Goal: Use online tool/utility: Utilize a website feature to perform a specific function

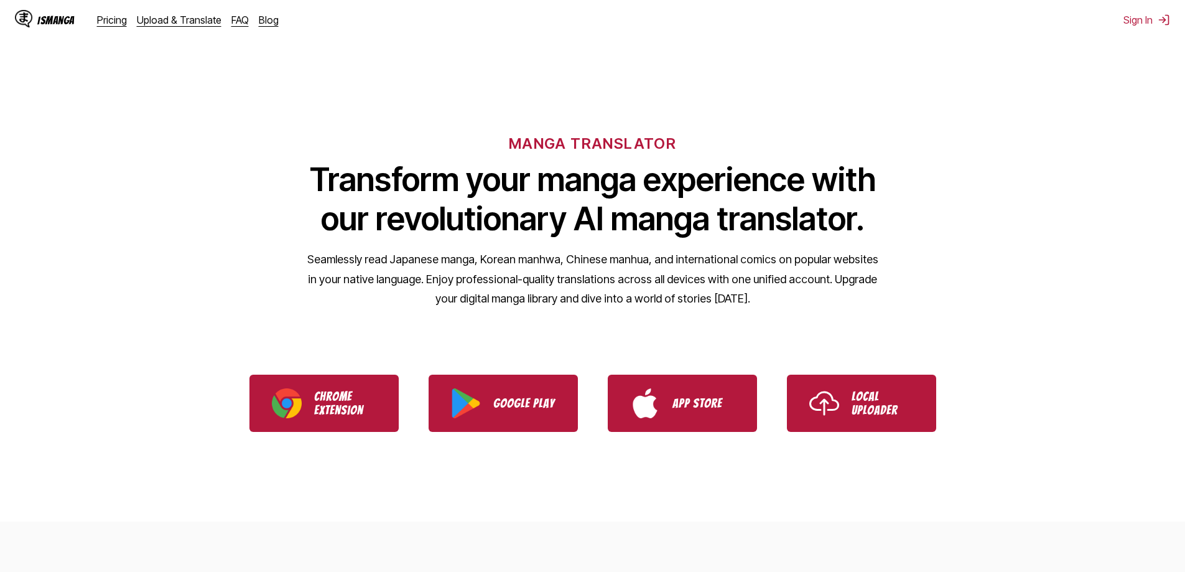
scroll to position [62, 0]
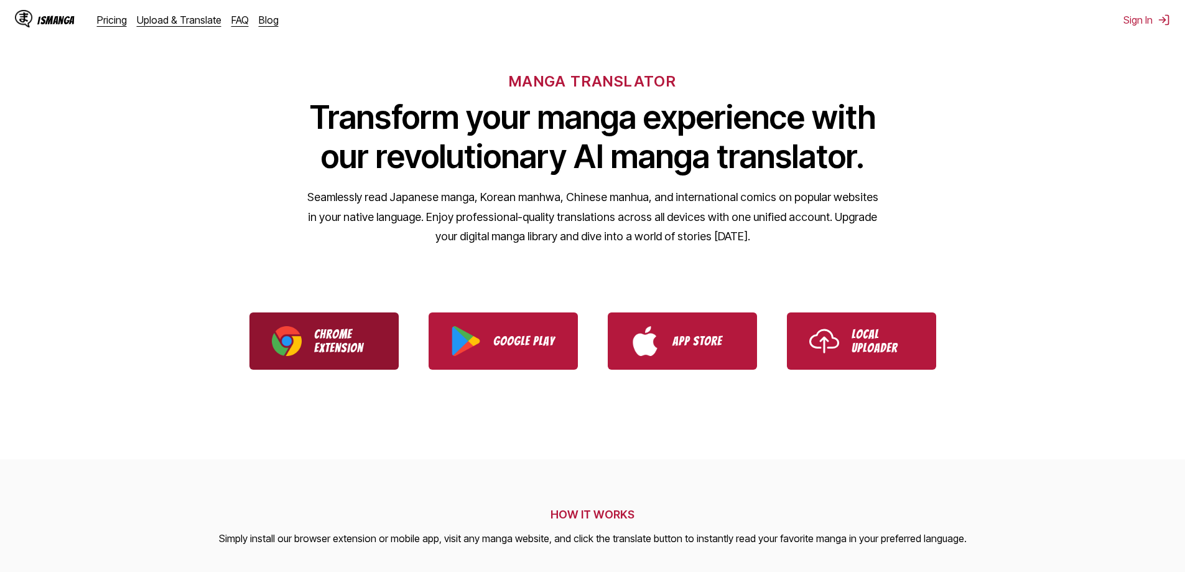
click at [358, 331] on p "Chrome Extension" at bounding box center [345, 340] width 62 height 27
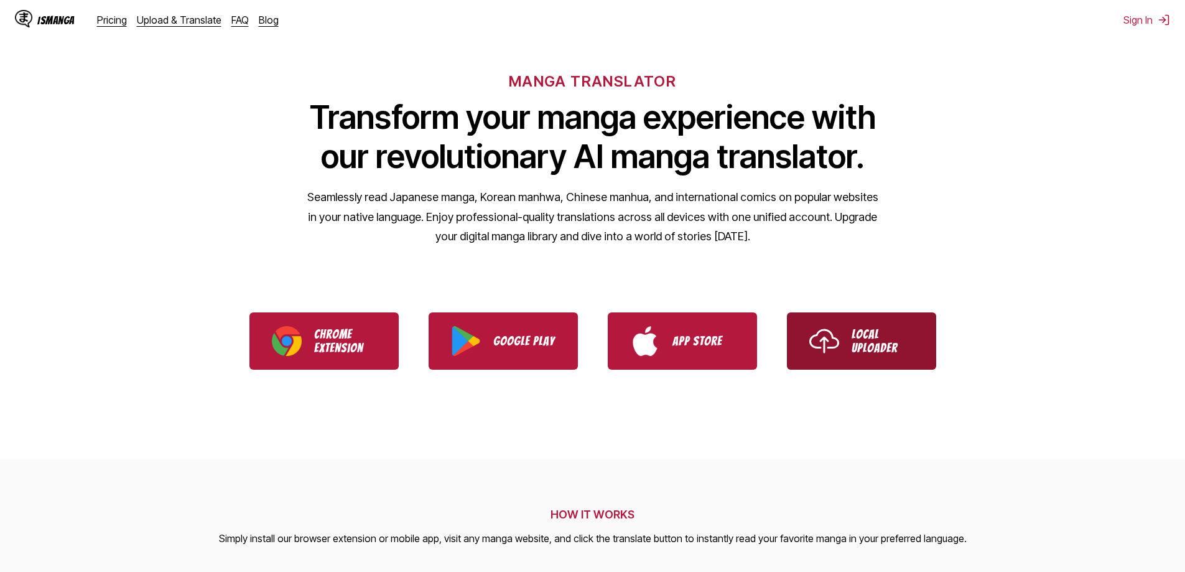
click at [854, 349] on p "Local Uploader" at bounding box center [883, 340] width 62 height 27
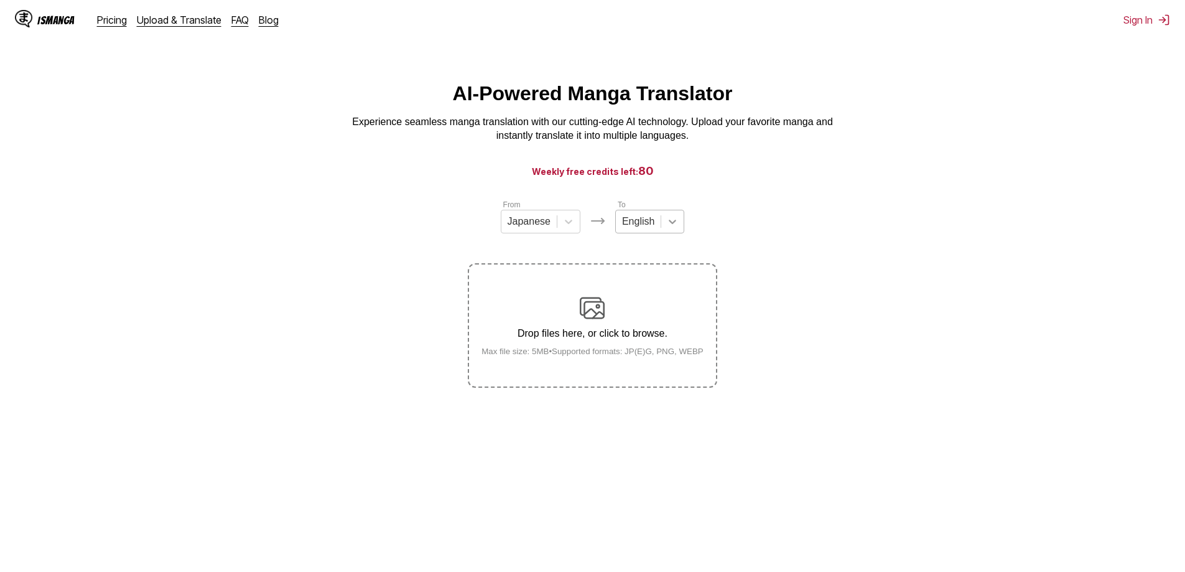
click at [667, 227] on icon at bounding box center [672, 221] width 12 height 12
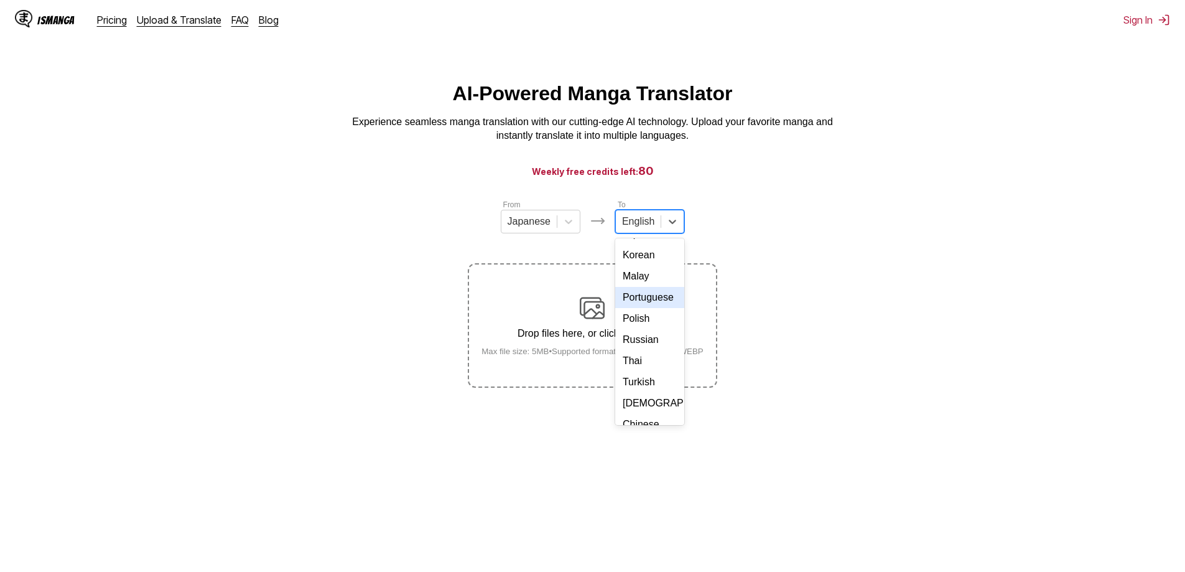
scroll to position [147, 0]
click at [646, 284] on div "Korean" at bounding box center [649, 273] width 69 height 21
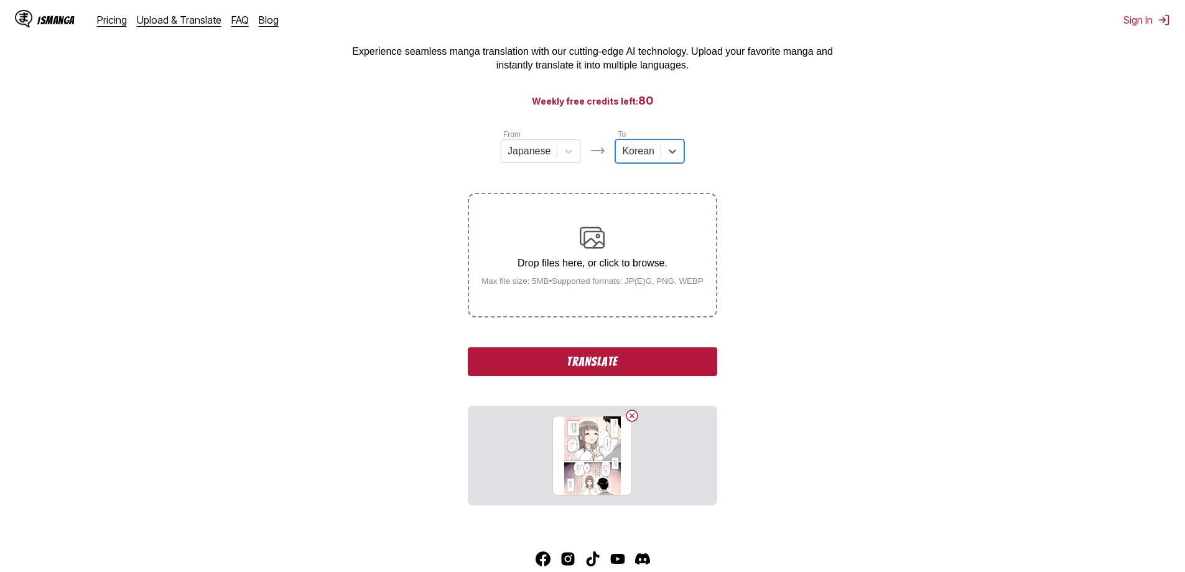
scroll to position [141, 0]
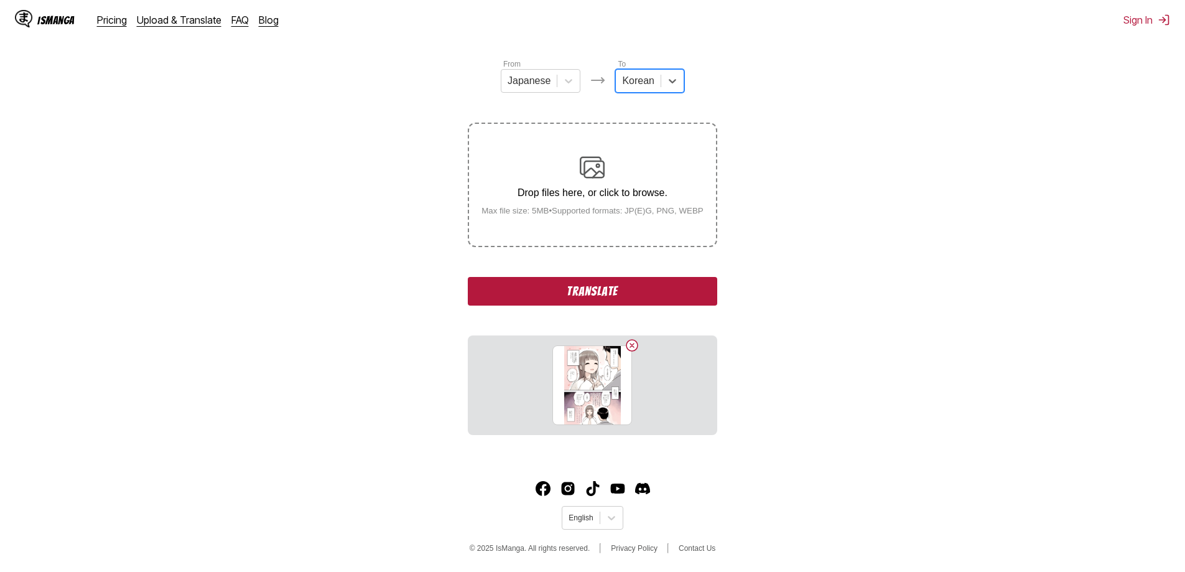
click at [644, 290] on button "Translate" at bounding box center [592, 291] width 249 height 29
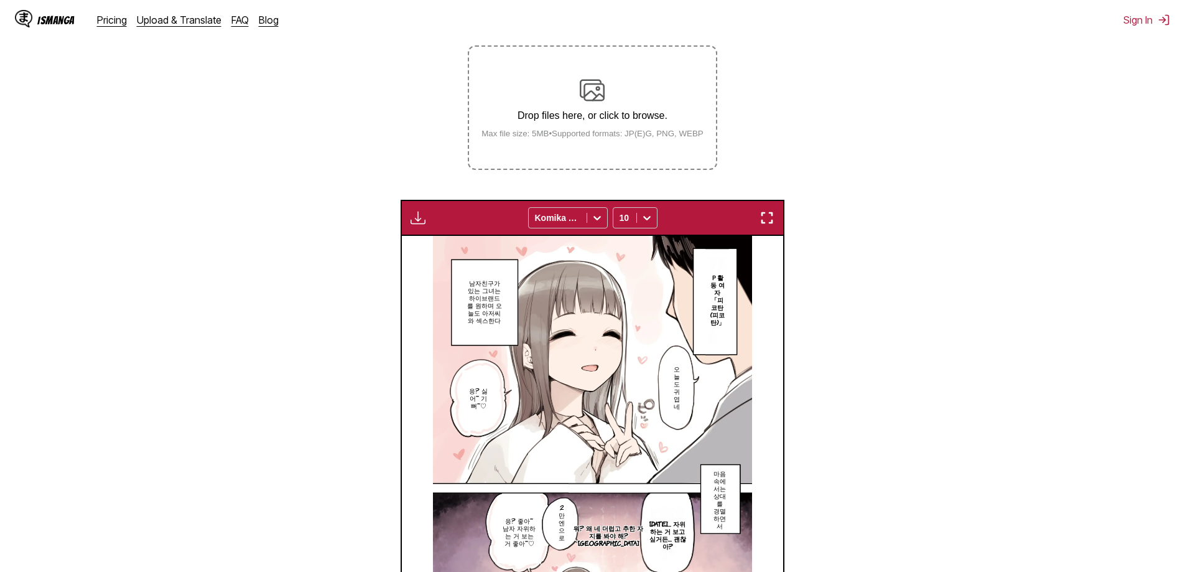
scroll to position [208, 0]
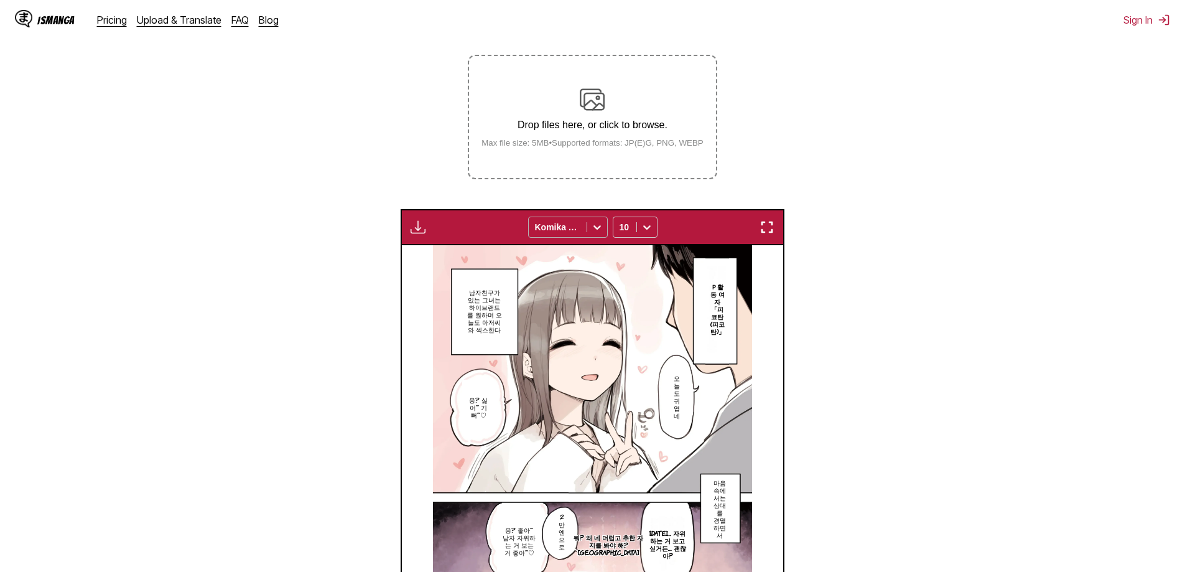
click at [586, 227] on div "Komika Axis" at bounding box center [558, 226] width 58 height 17
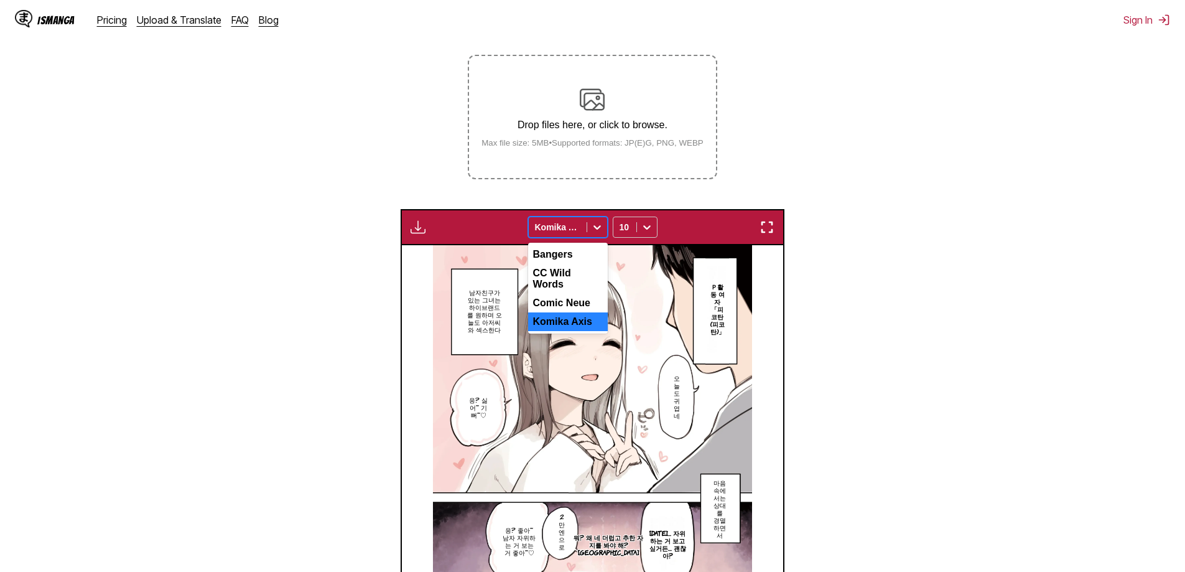
click at [587, 228] on div at bounding box center [597, 227] width 20 height 20
click at [366, 274] on section "From Japanese To Korean Drop files here, or click to browse. Max file size: 5MB…" at bounding box center [592, 355] width 1165 height 731
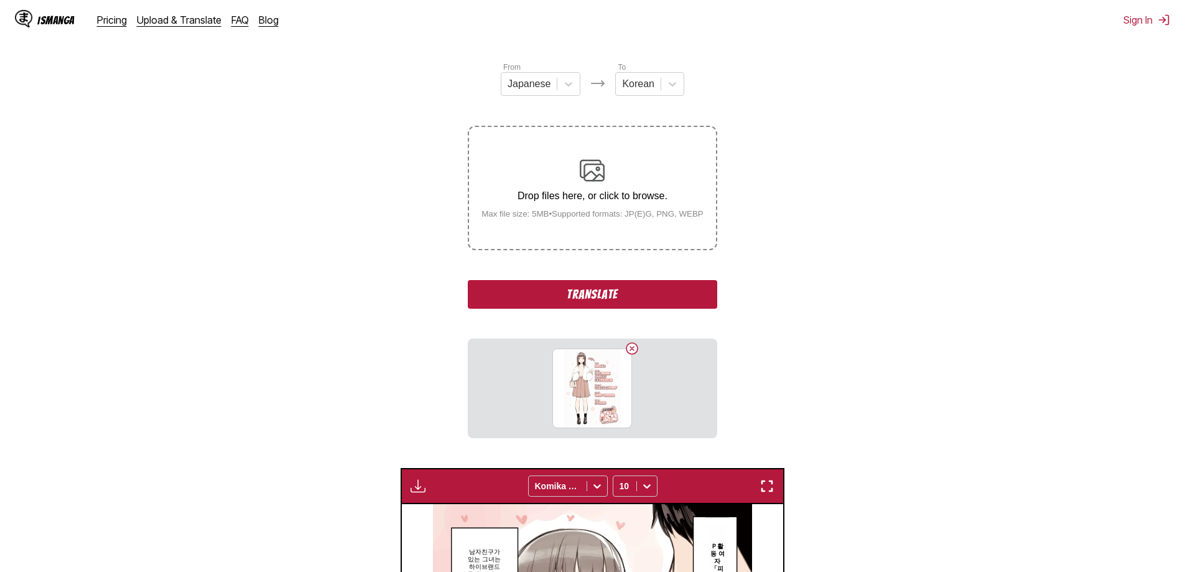
scroll to position [226, 0]
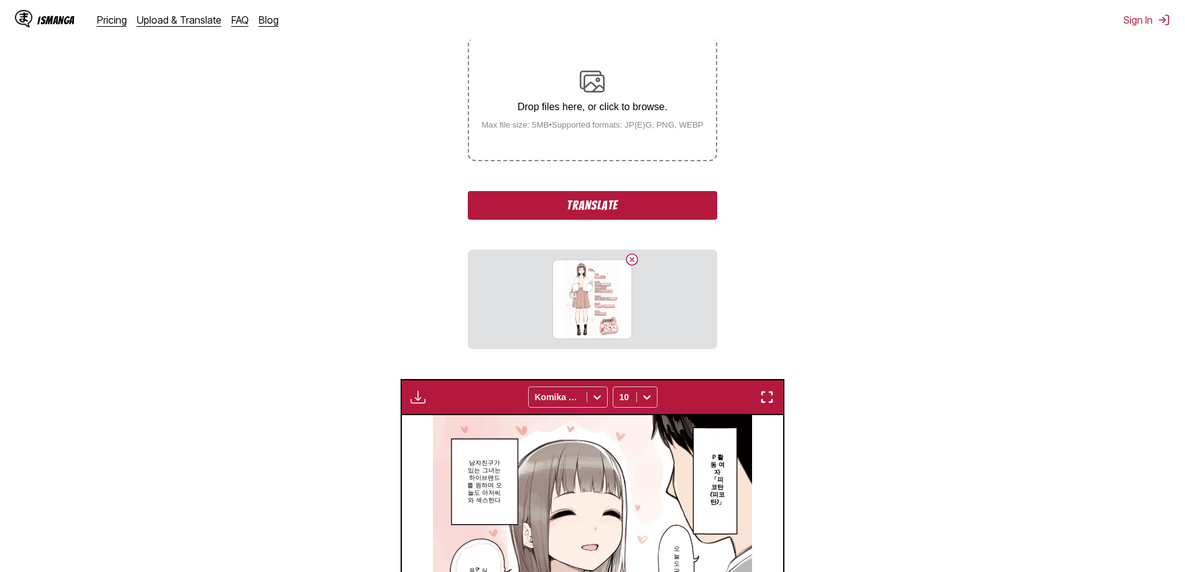
click at [605, 201] on button "Translate" at bounding box center [592, 205] width 249 height 29
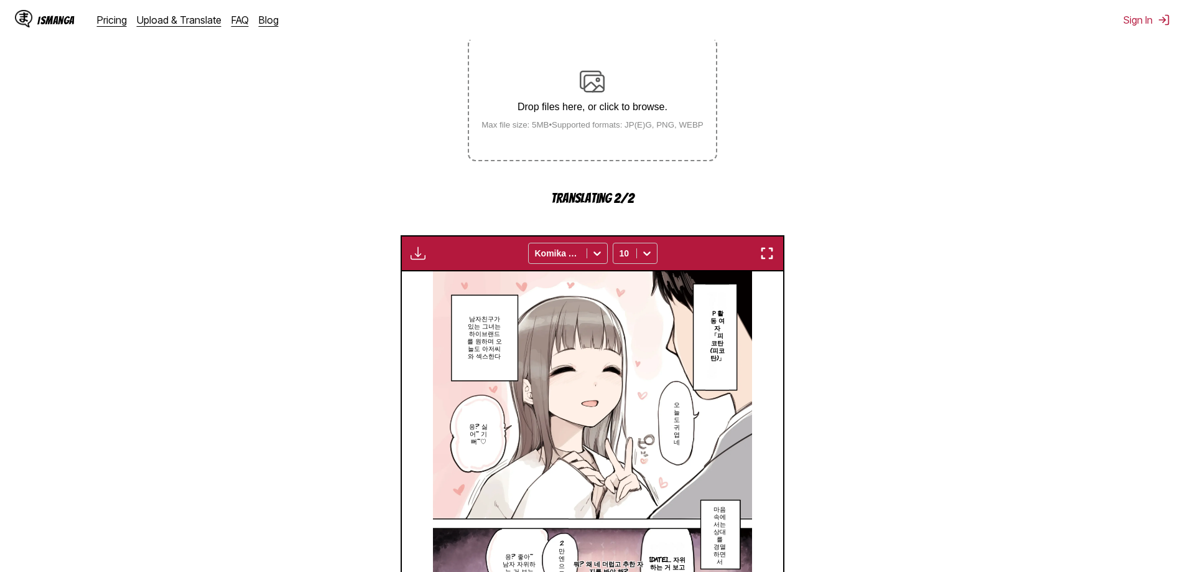
scroll to position [475, 0]
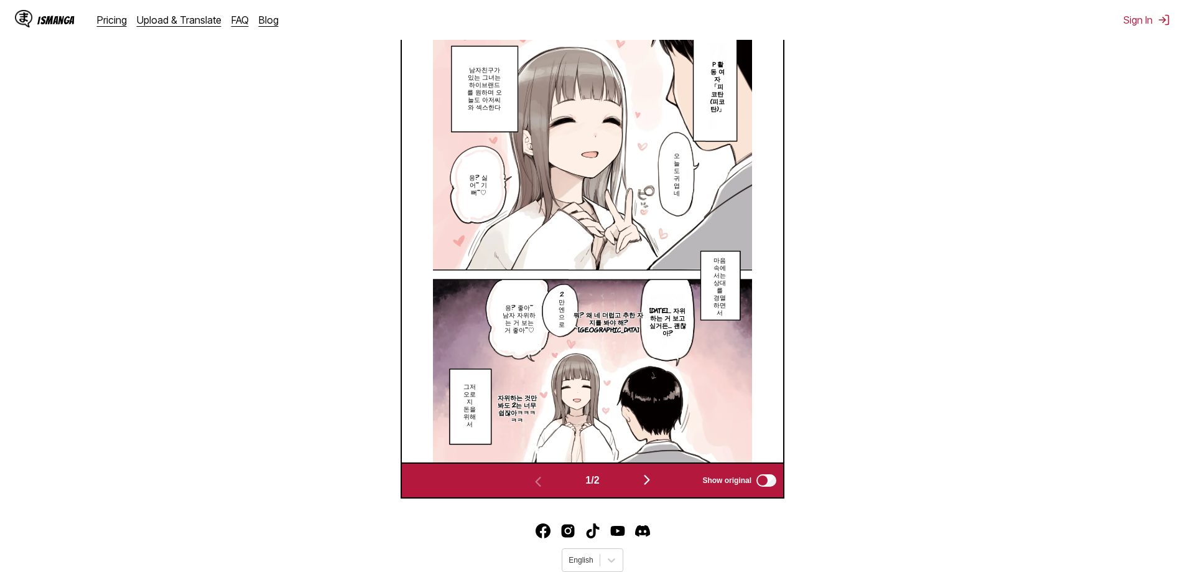
click at [646, 483] on img "button" at bounding box center [646, 479] width 15 height 15
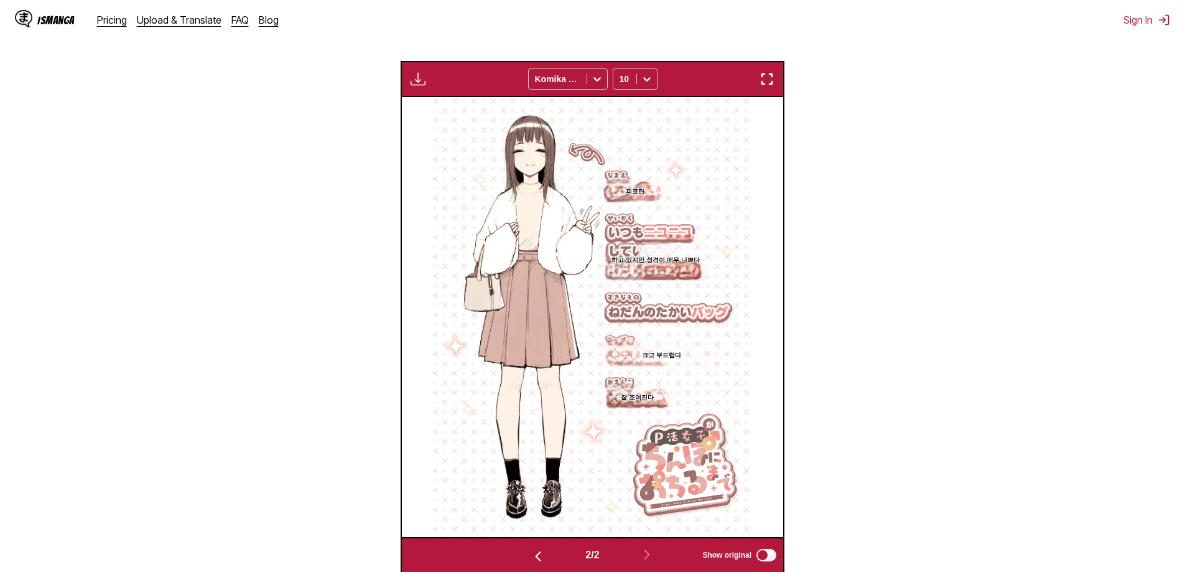
scroll to position [351, 0]
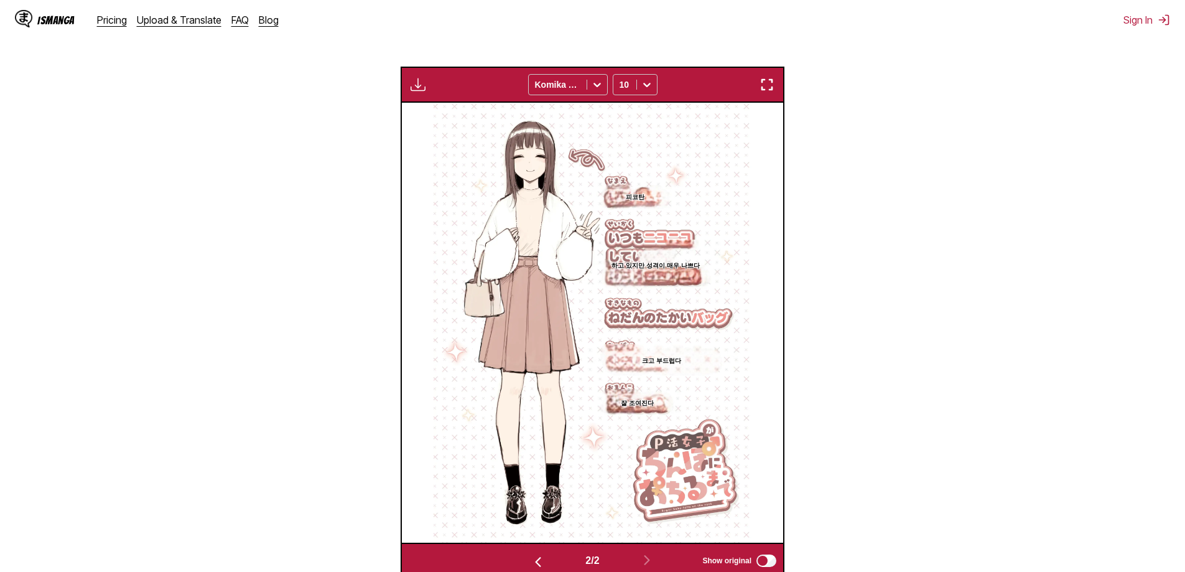
click at [653, 256] on section "하고 있지만 성격이 매우 나쁘다" at bounding box center [656, 264] width 136 height 50
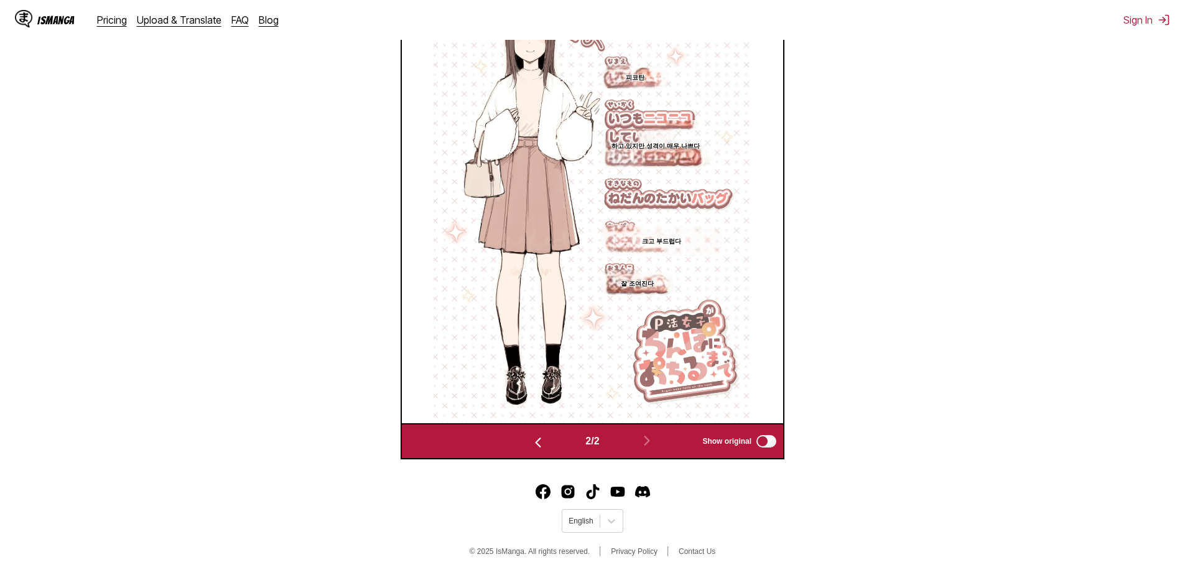
scroll to position [475, 0]
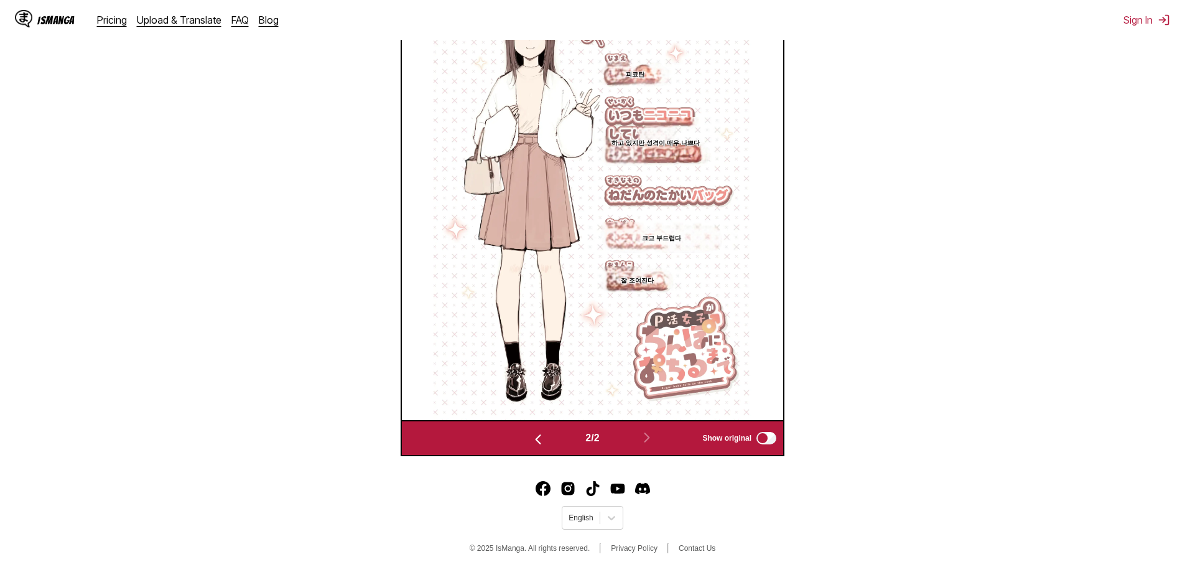
click at [537, 437] on img "button" at bounding box center [538, 439] width 15 height 15
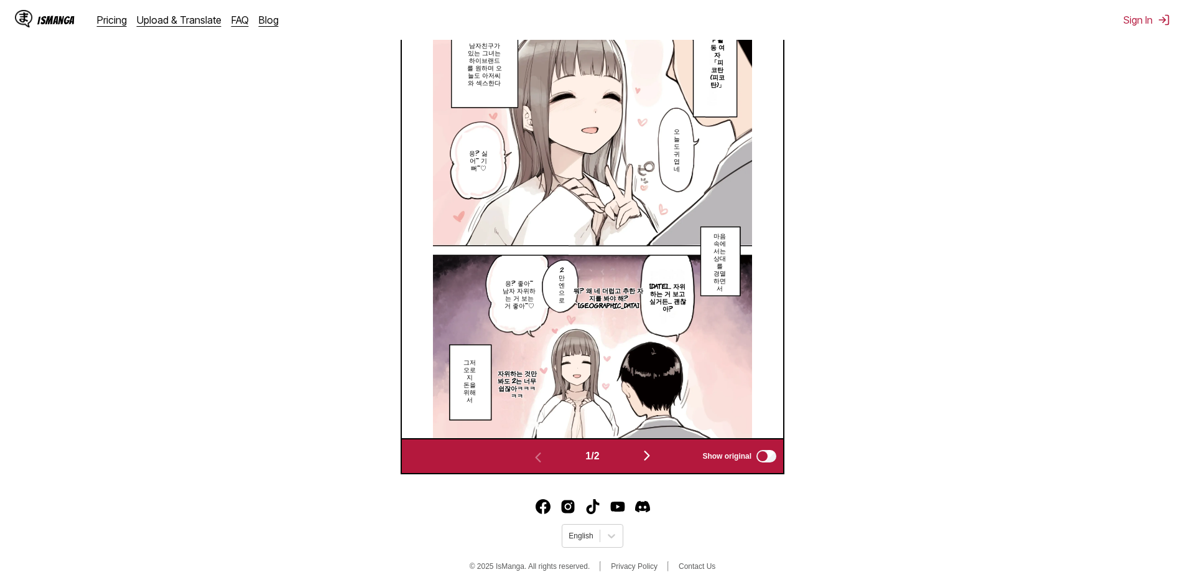
click at [636, 458] on button "button" at bounding box center [647, 456] width 75 height 18
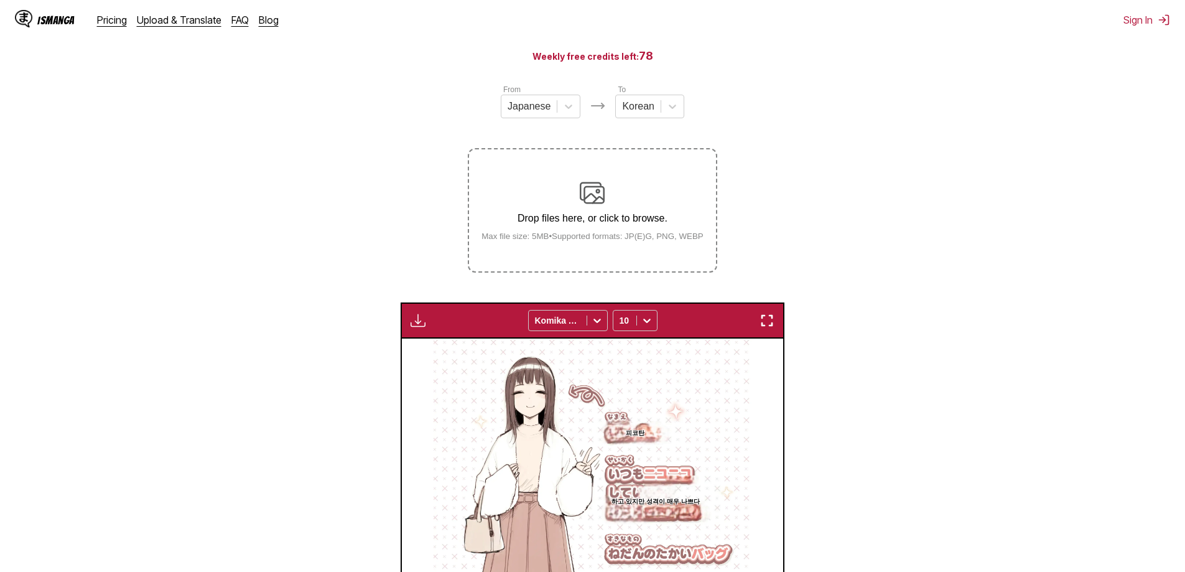
scroll to position [102, 0]
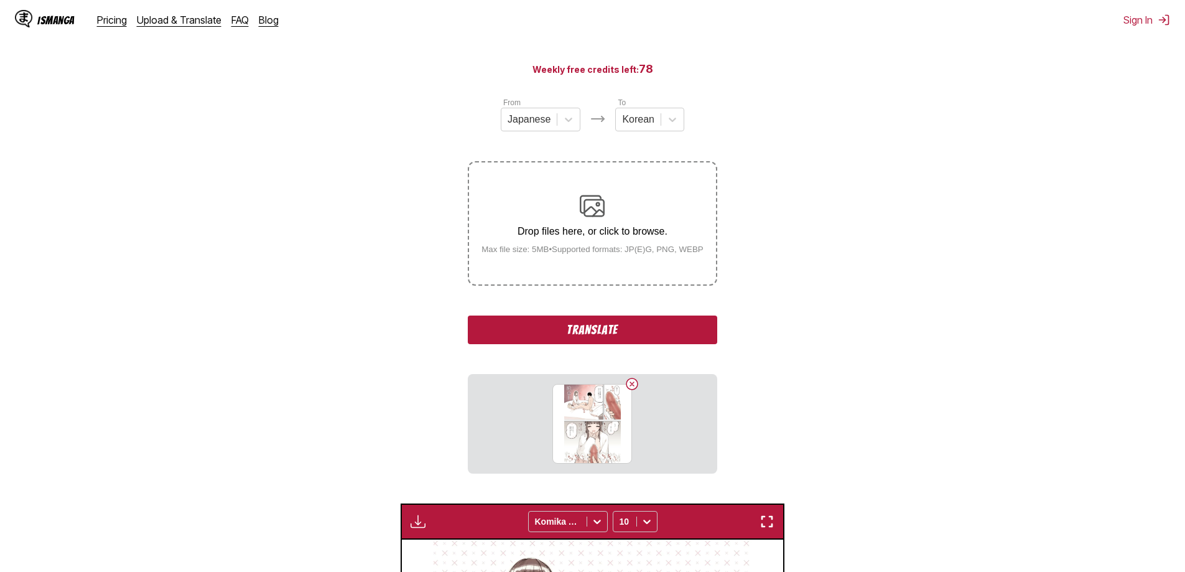
click at [635, 333] on button "Translate" at bounding box center [592, 329] width 249 height 29
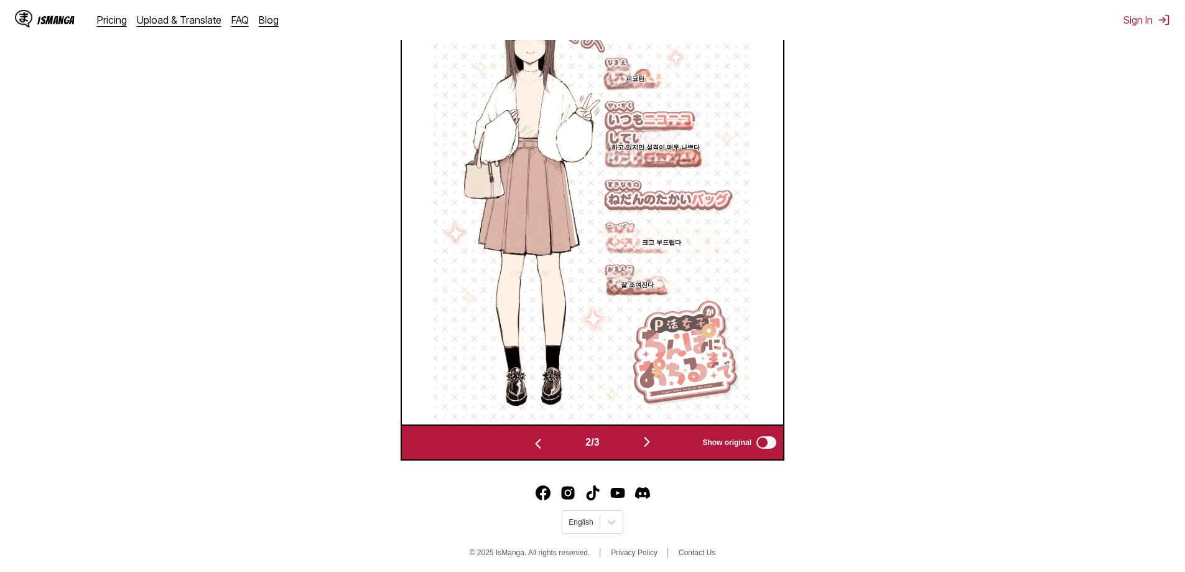
scroll to position [519, 0]
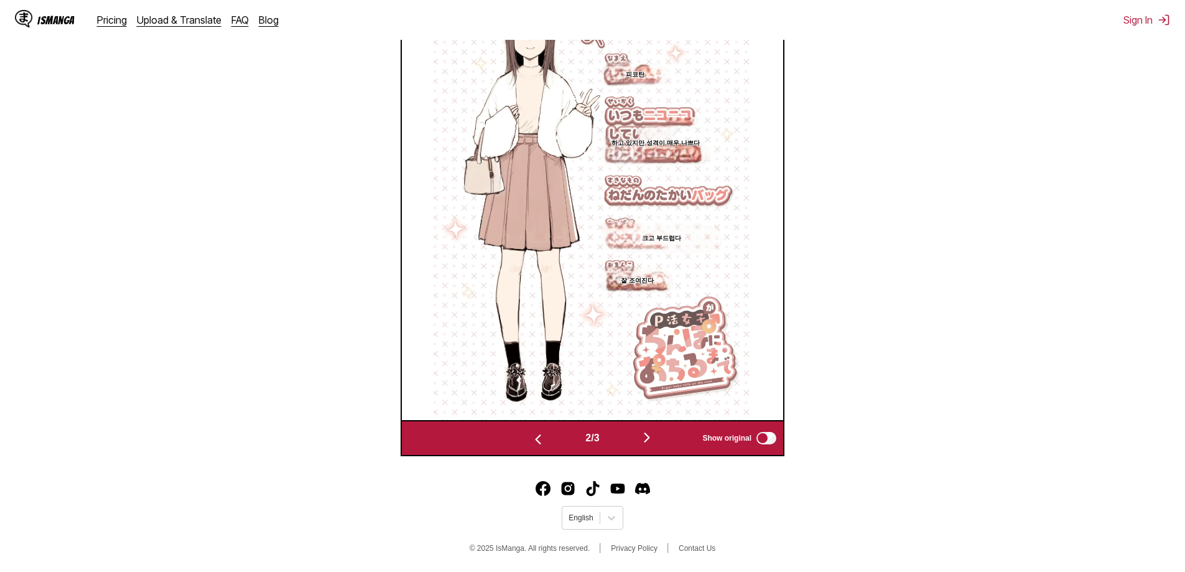
click at [654, 434] on img "button" at bounding box center [646, 437] width 15 height 15
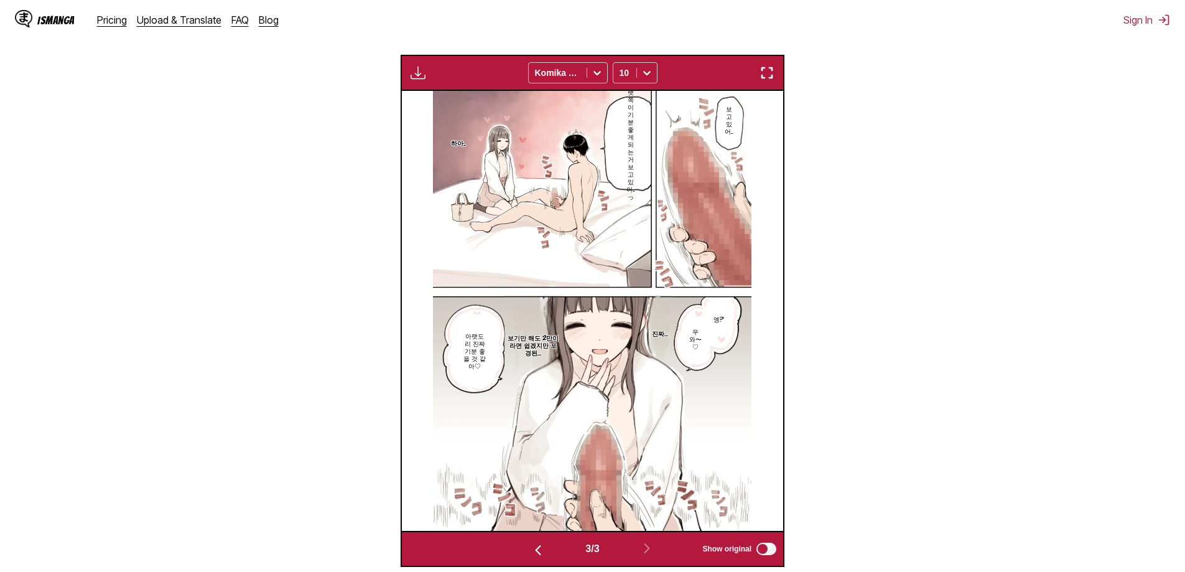
scroll to position [251, 0]
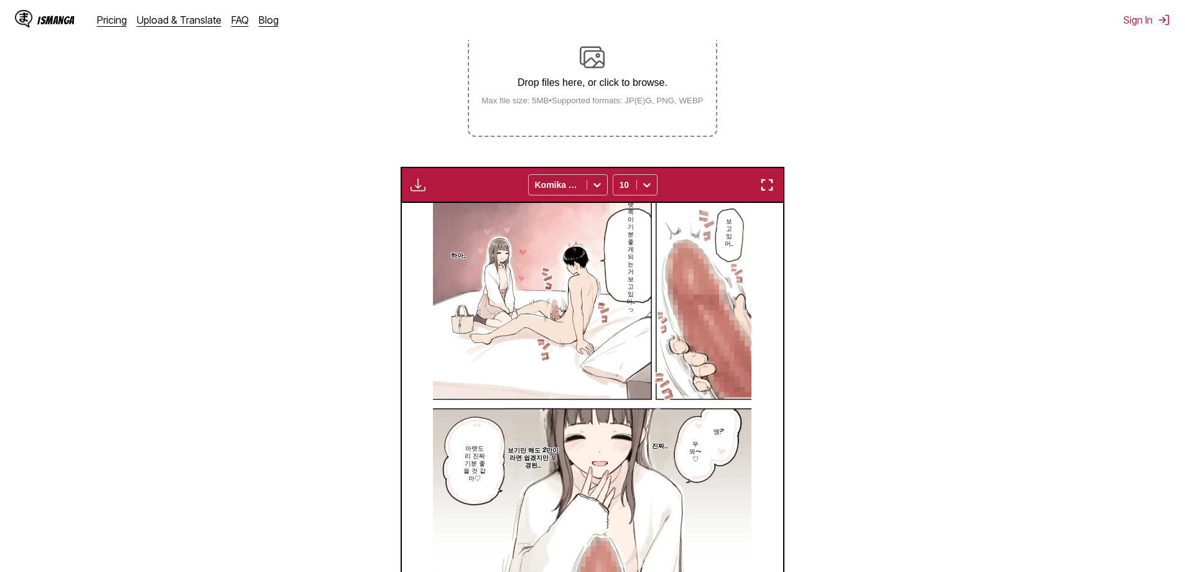
click at [412, 187] on img "button" at bounding box center [418, 184] width 15 height 15
click at [358, 247] on section "From Japanese To Korean Drop files here, or click to browse. Max file size: 5MB…" at bounding box center [592, 313] width 1165 height 731
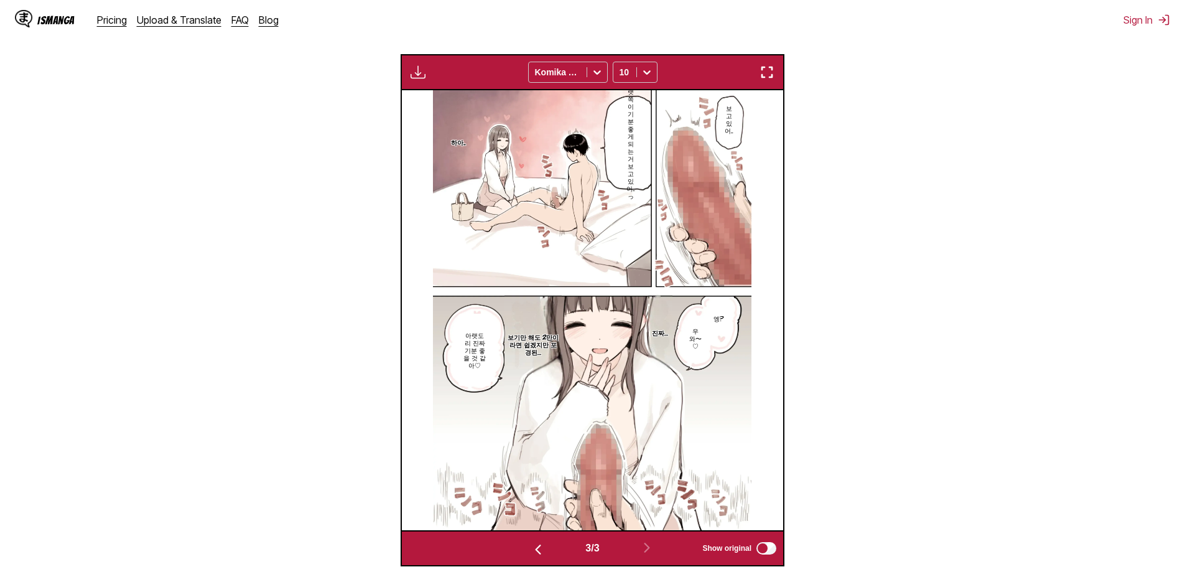
scroll to position [475, 0]
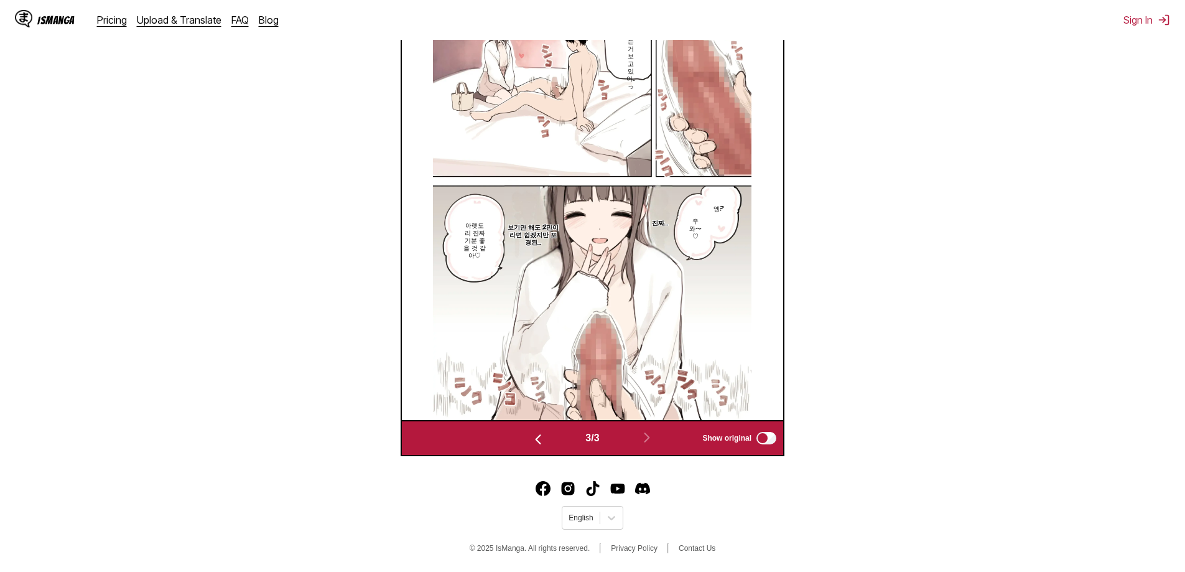
click at [538, 437] on img "button" at bounding box center [538, 439] width 15 height 15
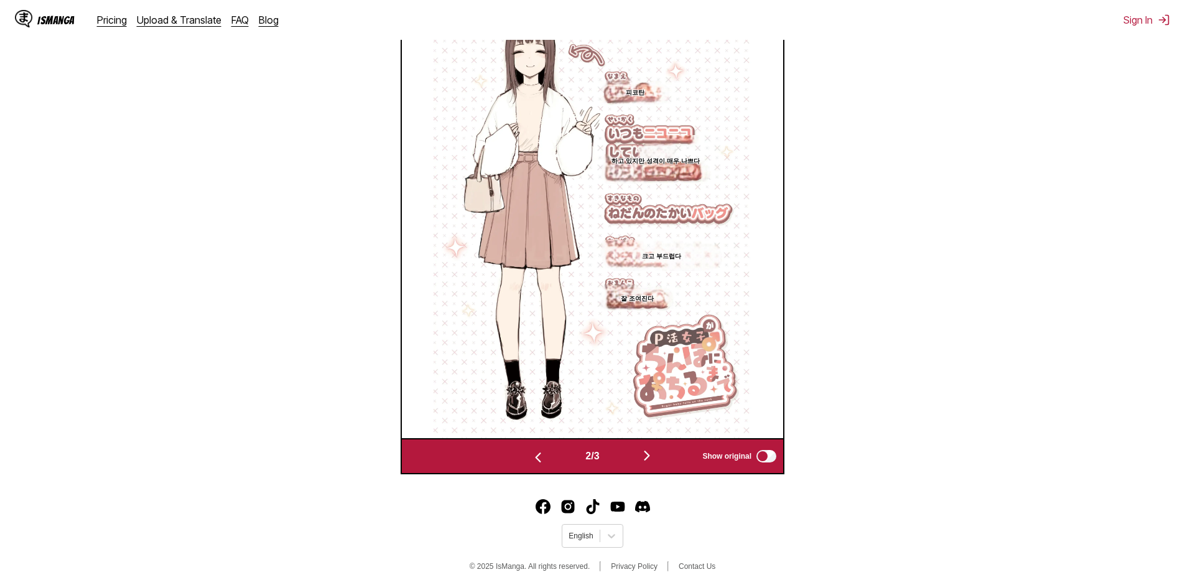
click at [539, 462] on img "button" at bounding box center [538, 457] width 15 height 15
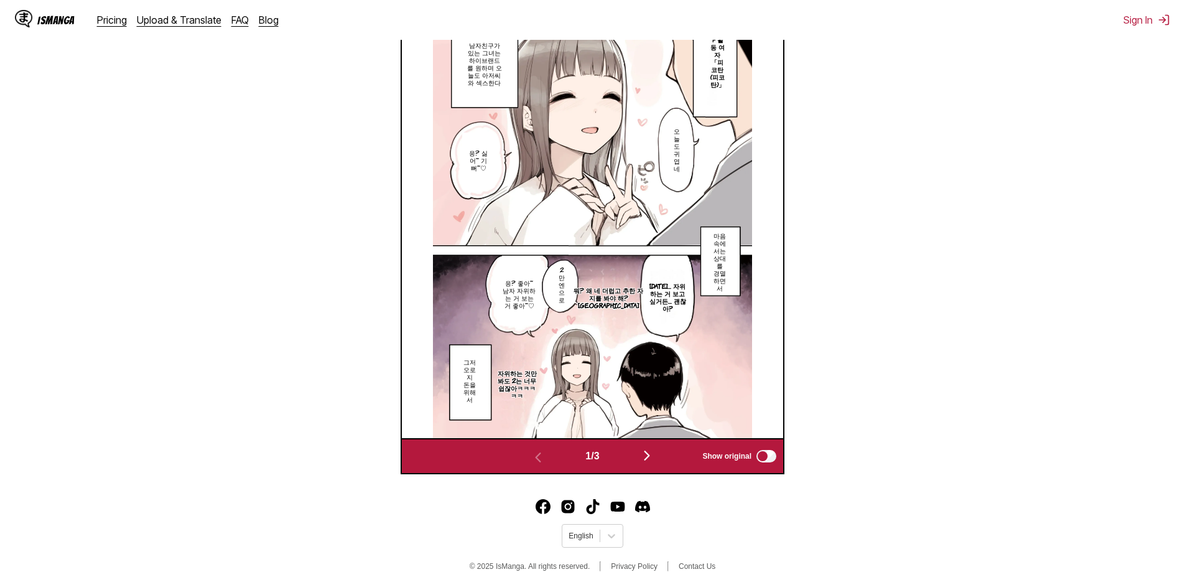
click at [662, 460] on button "button" at bounding box center [647, 456] width 75 height 18
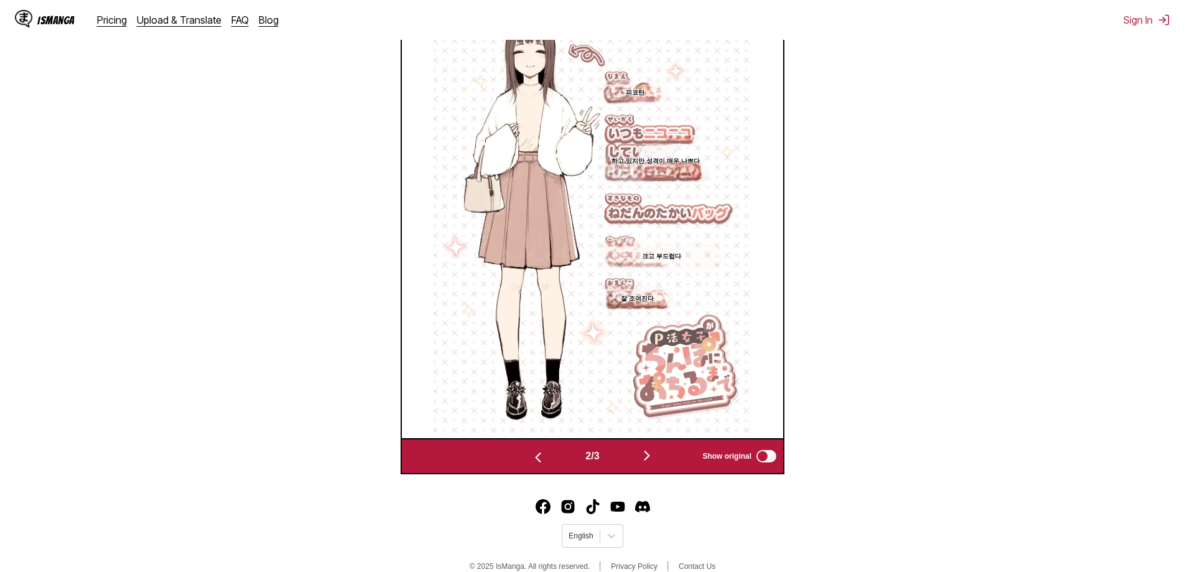
click at [662, 460] on button "button" at bounding box center [647, 456] width 75 height 18
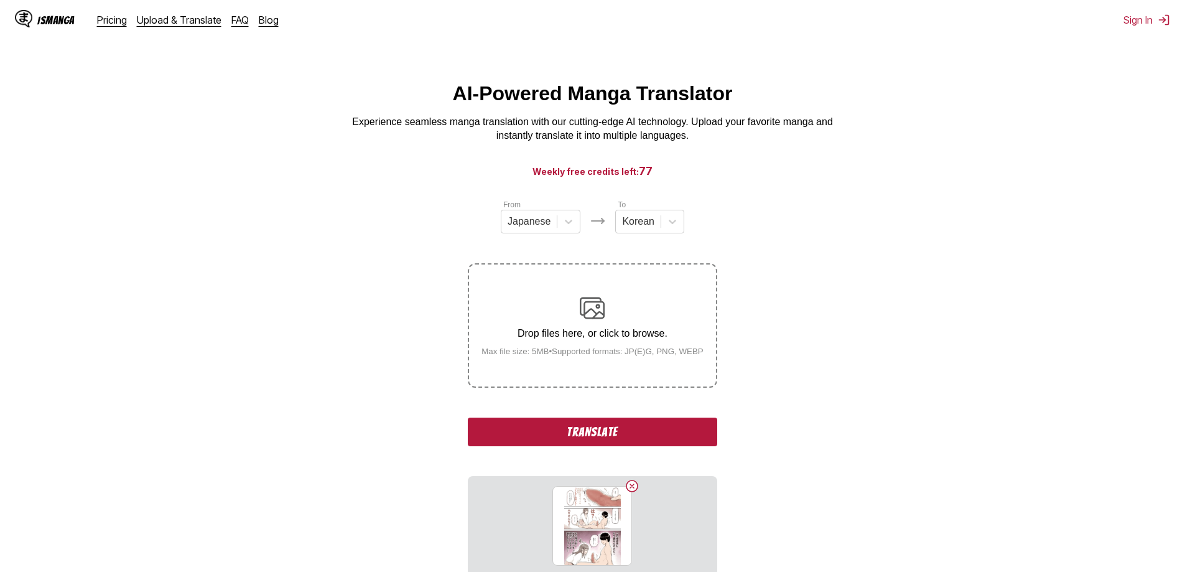
click at [641, 429] on button "Translate" at bounding box center [592, 431] width 249 height 29
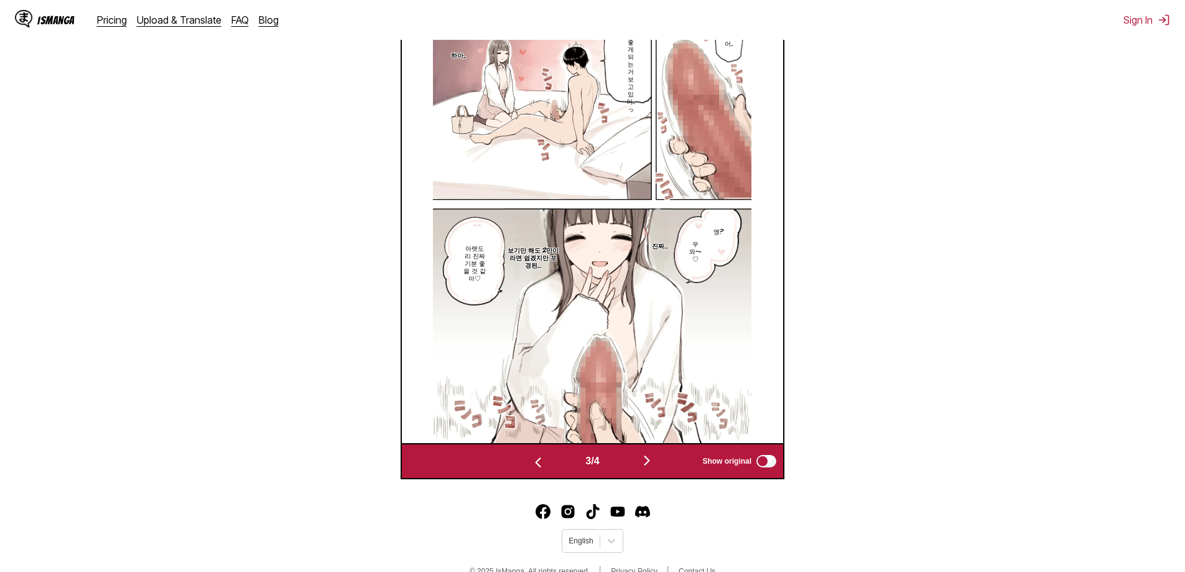
scroll to position [498, 0]
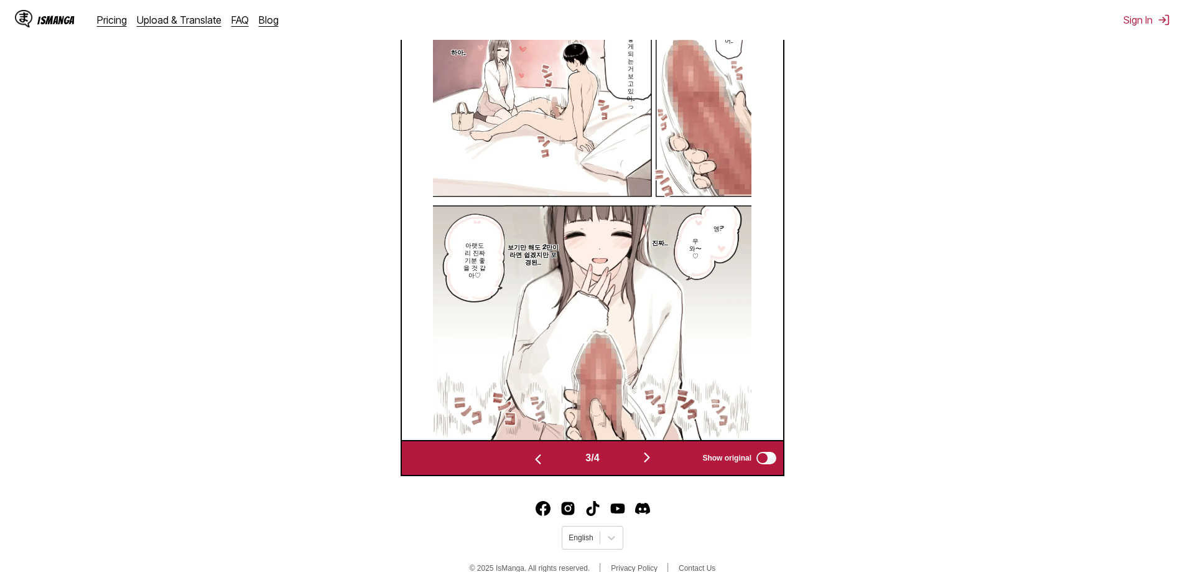
click at [645, 464] on img "button" at bounding box center [646, 457] width 15 height 15
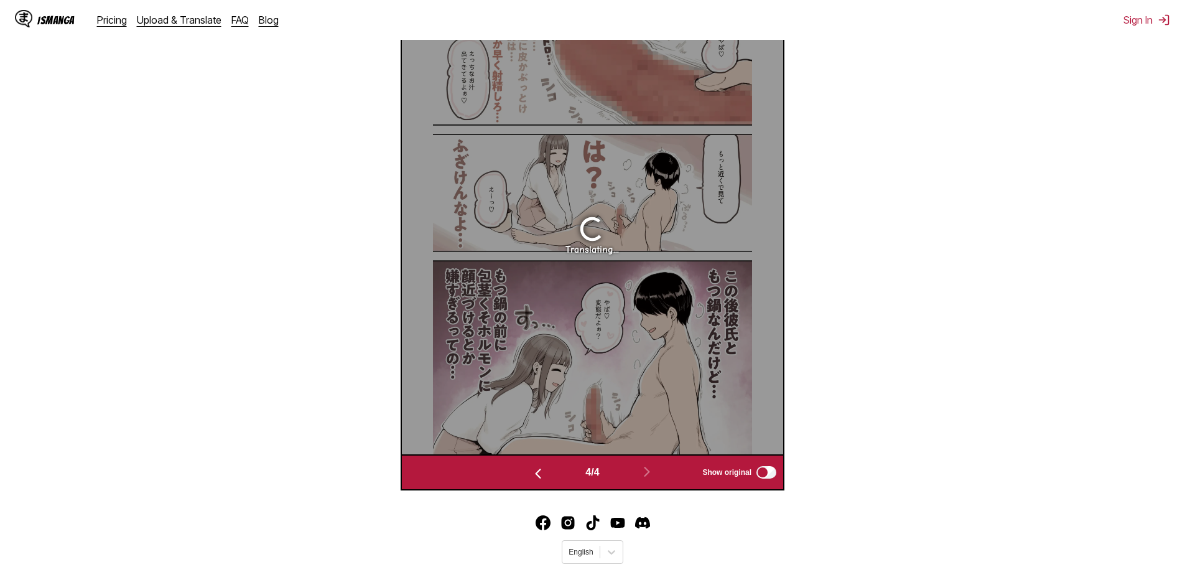
scroll to position [249, 0]
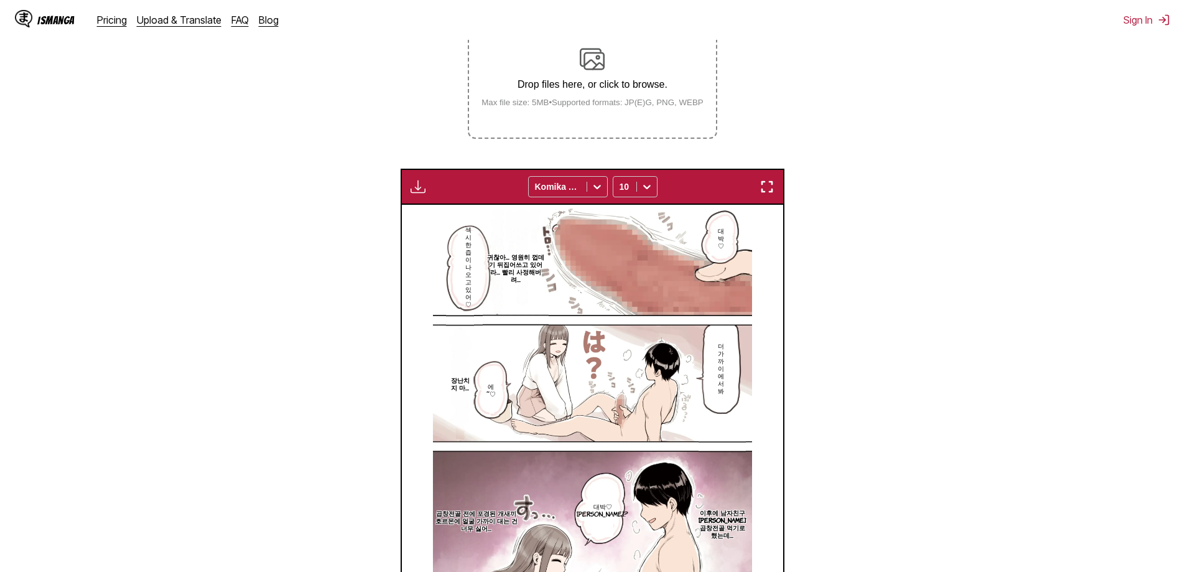
click at [920, 257] on section "From Japanese To Korean Drop files here, or click to browse. Max file size: 5MB…" at bounding box center [592, 315] width 1165 height 731
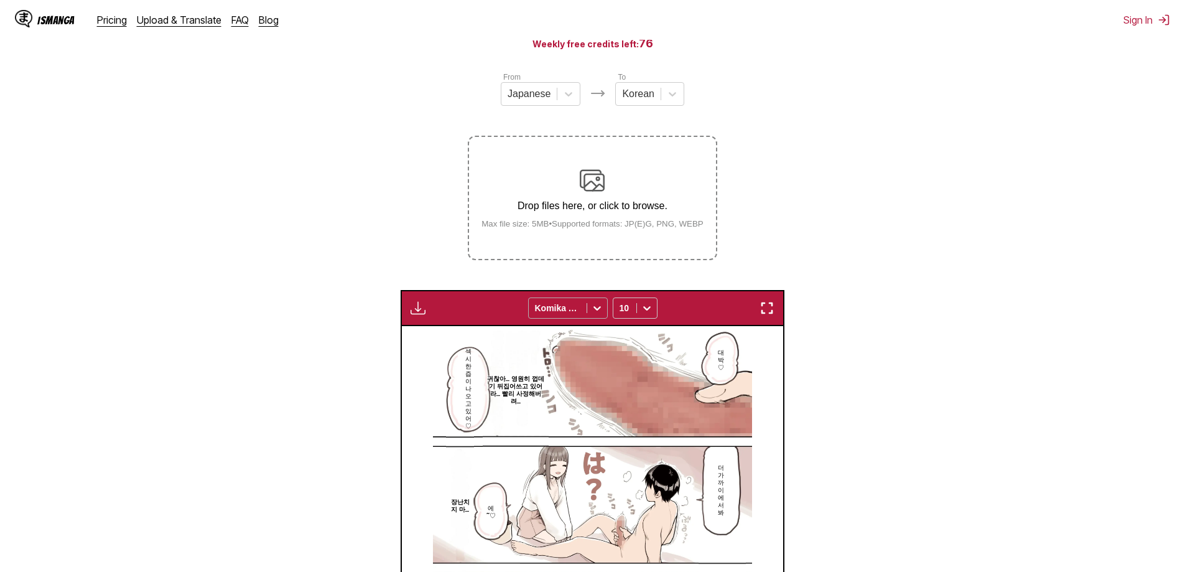
scroll to position [124, 0]
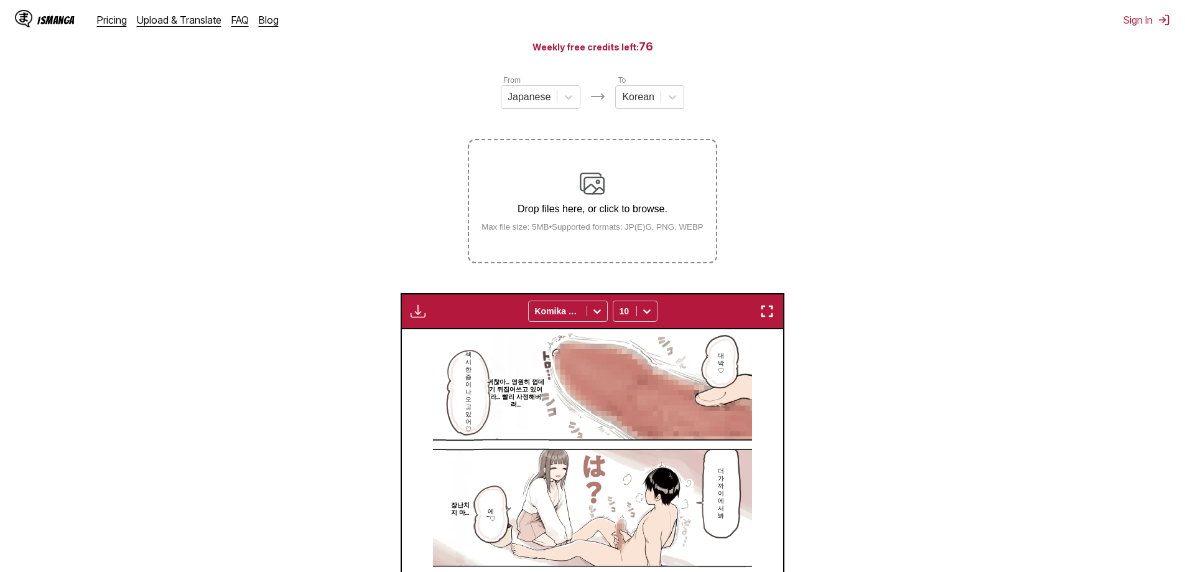
click at [415, 318] on img "button" at bounding box center [418, 311] width 15 height 15
click at [440, 366] on small "Available for premium users only" at bounding box center [438, 339] width 53 height 63
click at [357, 312] on section "From Japanese To Korean Drop files here, or click to browse. Max file size: 5MB…" at bounding box center [592, 439] width 1165 height 731
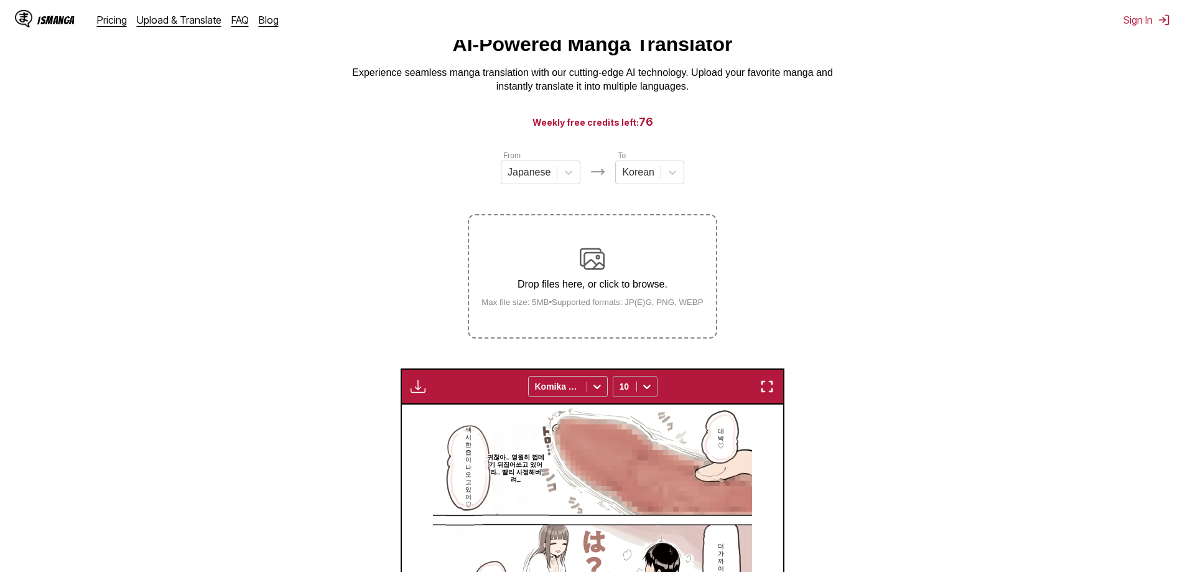
scroll to position [0, 0]
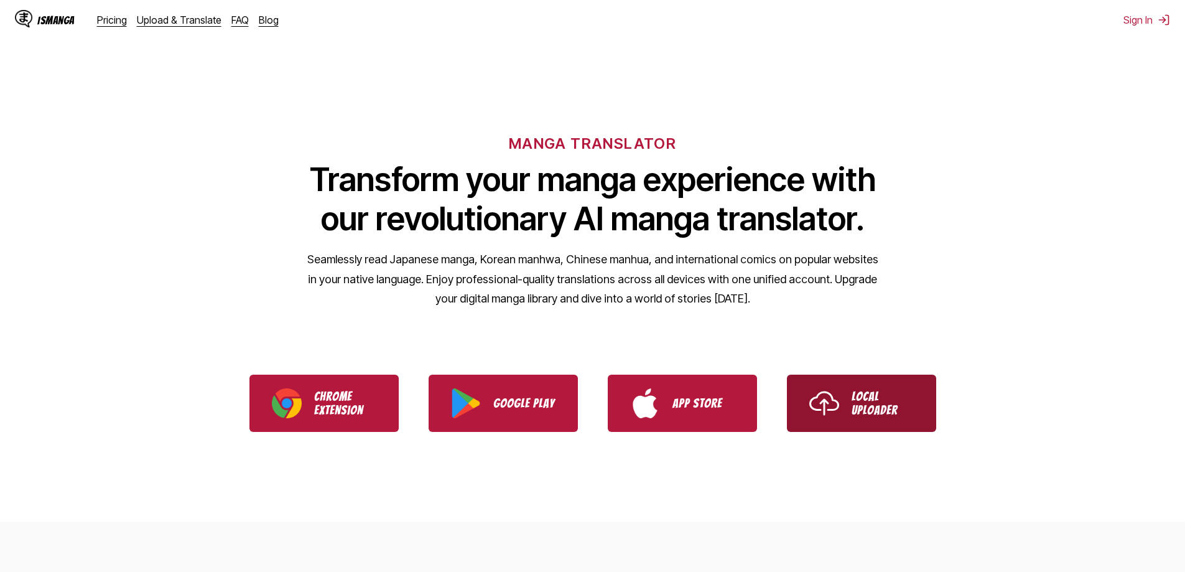
click at [880, 389] on p "Local Uploader" at bounding box center [883, 402] width 62 height 27
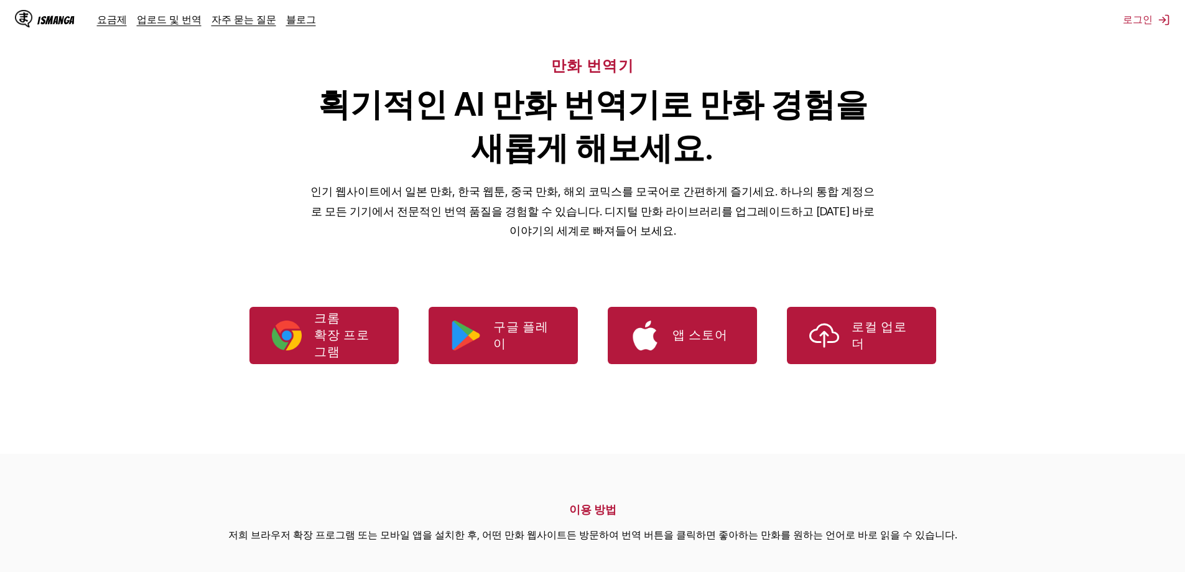
scroll to position [187, 0]
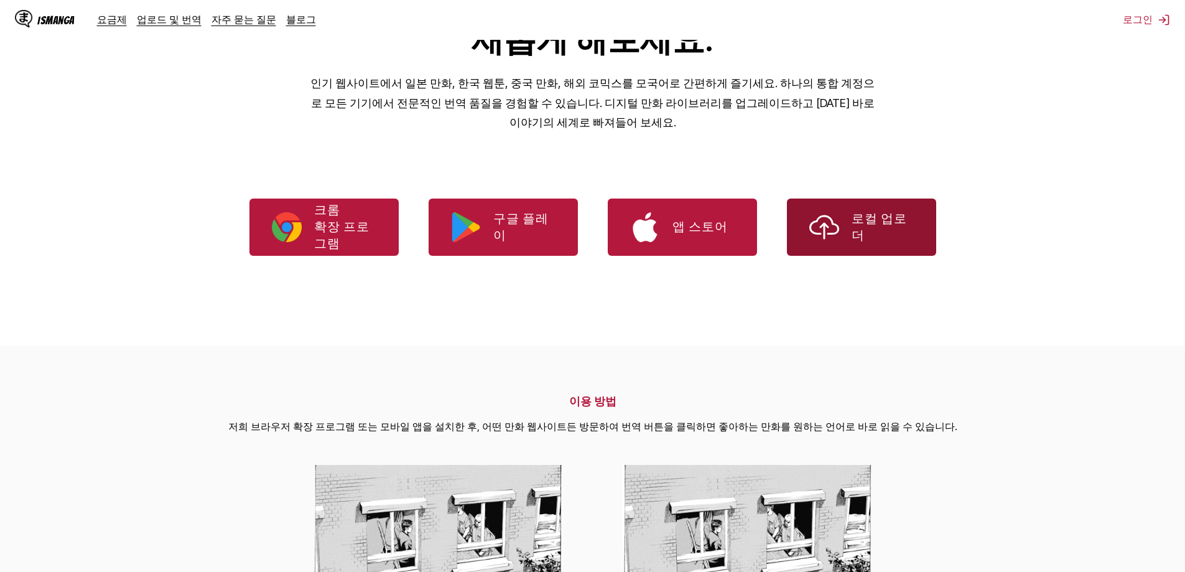
click at [868, 227] on p "로컬 업로더" at bounding box center [883, 227] width 62 height 34
